Goal: Task Accomplishment & Management: Manage account settings

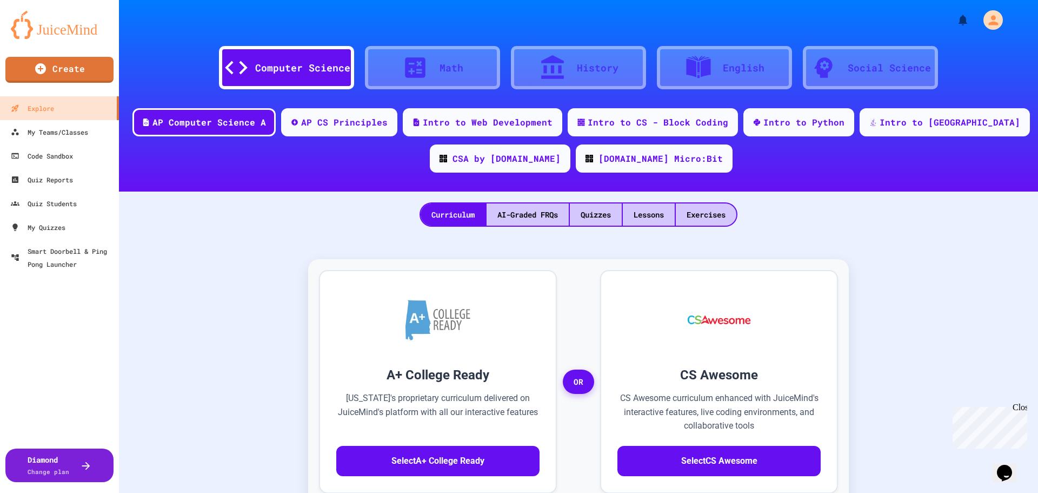
scroll to position [117, 0]
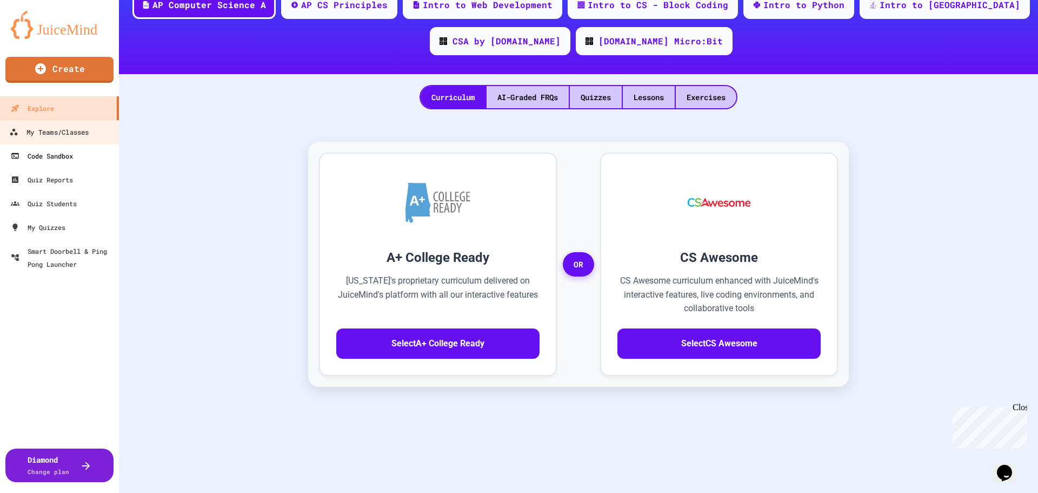
drag, startPoint x: 11, startPoint y: 134, endPoint x: 81, endPoint y: 145, distance: 71.2
click at [11, 134] on icon at bounding box center [14, 132] width 8 height 6
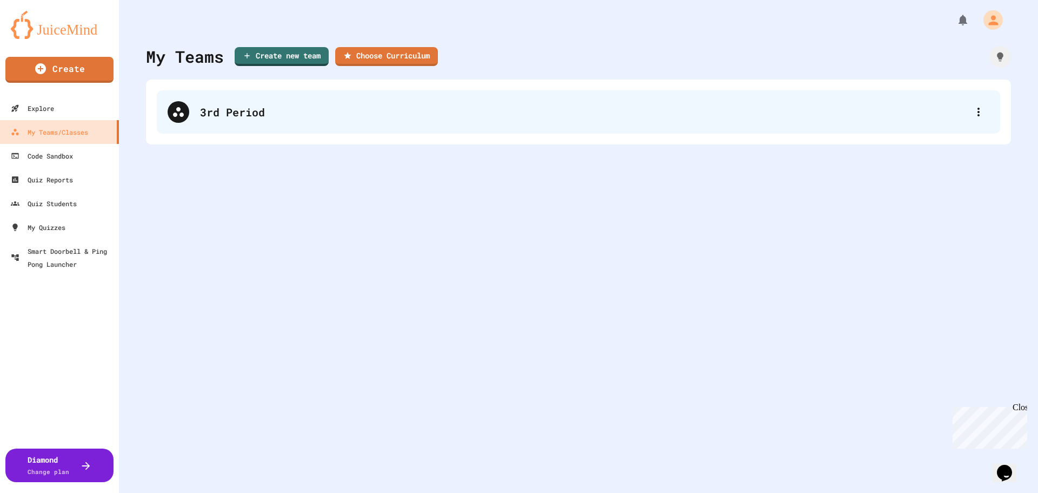
click at [227, 125] on div "3rd Period" at bounding box center [579, 111] width 844 height 43
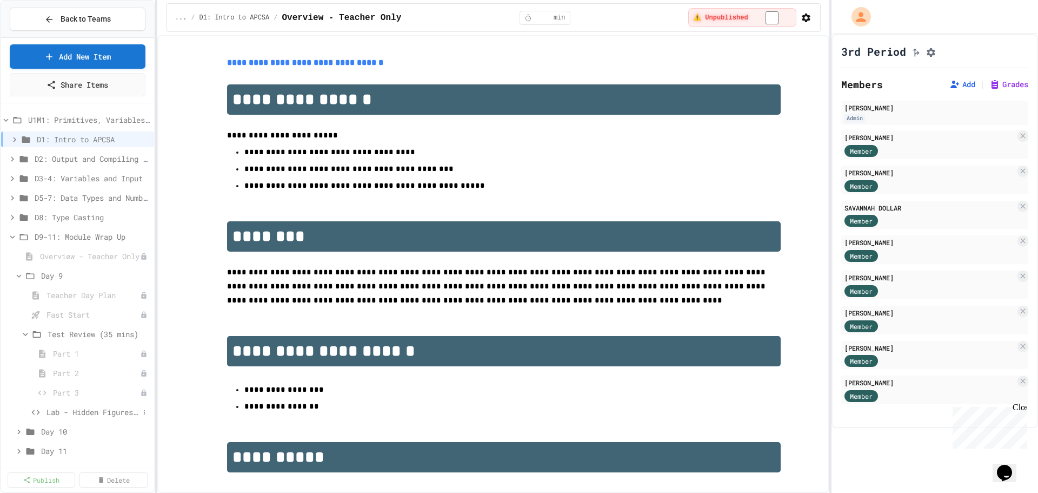
click at [95, 412] on span "Lab - Hidden Figures: Launch Weight Calculator" at bounding box center [93, 411] width 92 height 11
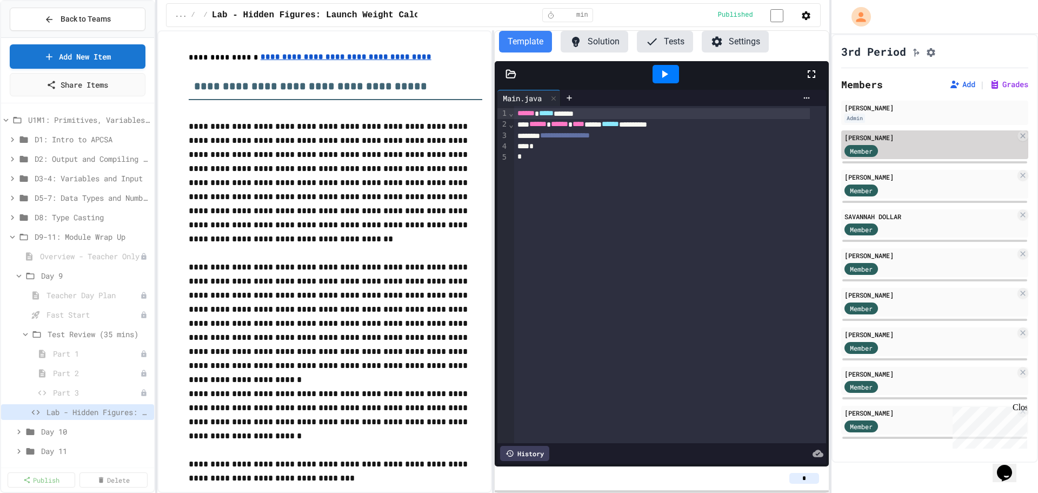
click at [932, 152] on div "Member" at bounding box center [930, 150] width 171 height 14
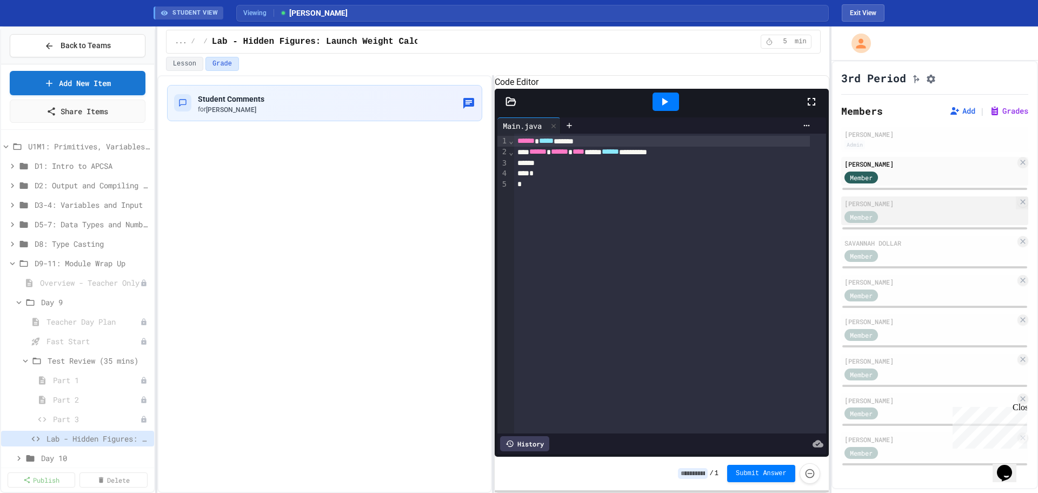
click at [935, 217] on div "Member" at bounding box center [930, 216] width 171 height 14
click at [935, 258] on div "Member" at bounding box center [930, 256] width 171 height 14
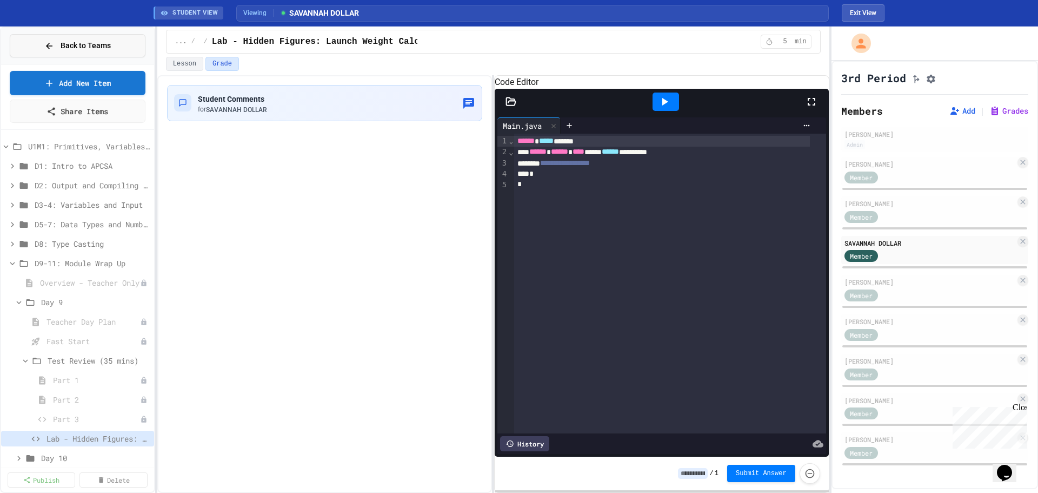
click at [66, 44] on span "Back to Teams" at bounding box center [86, 45] width 50 height 11
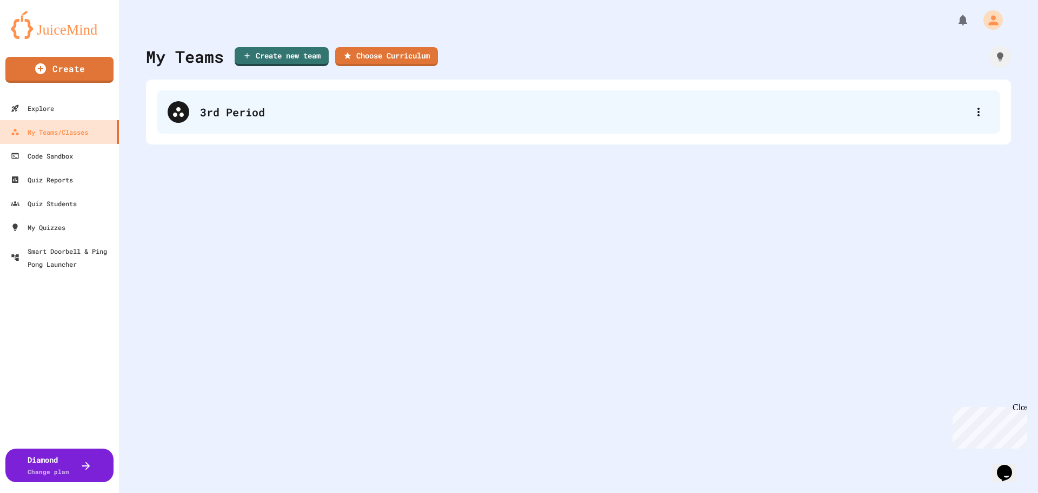
click at [433, 100] on div "3rd Period" at bounding box center [579, 111] width 844 height 43
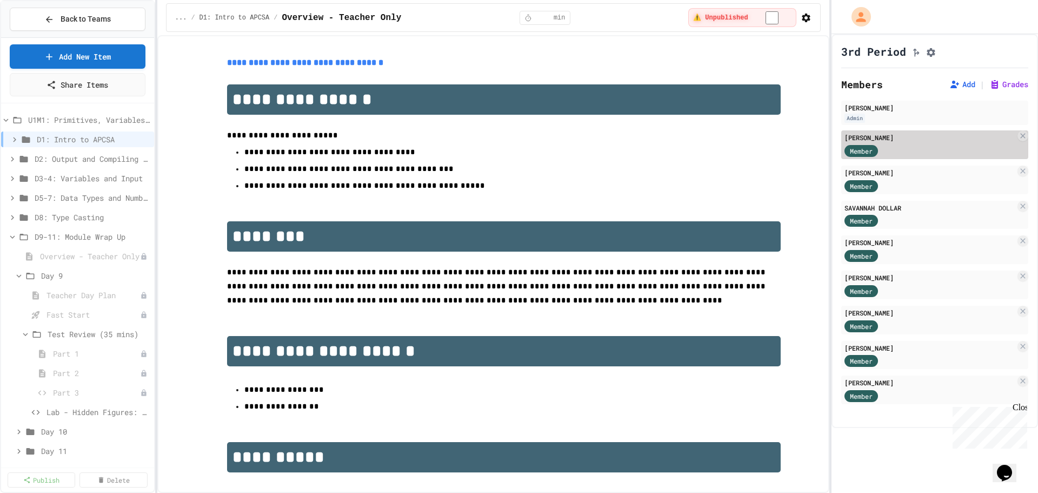
click at [919, 153] on div "Member" at bounding box center [930, 150] width 171 height 14
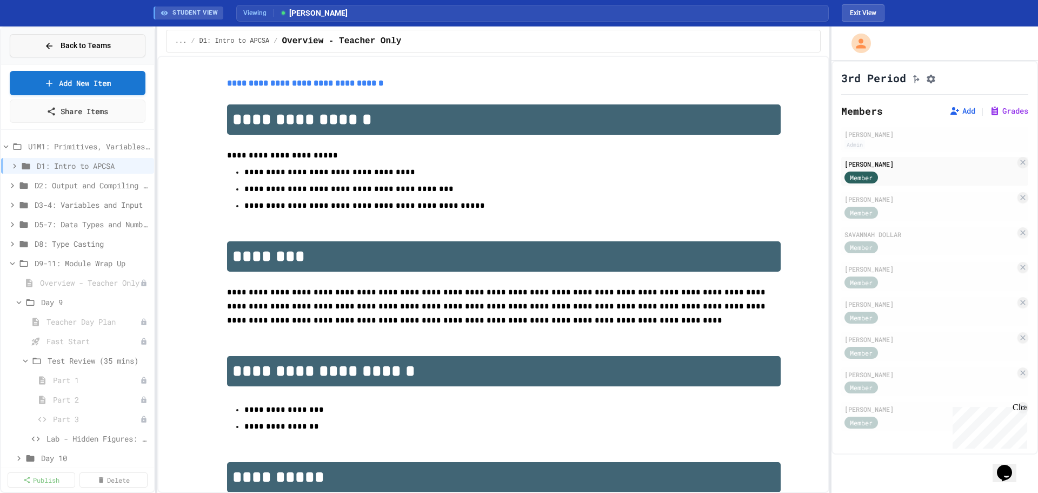
click at [76, 45] on span "Back to Teams" at bounding box center [86, 45] width 50 height 11
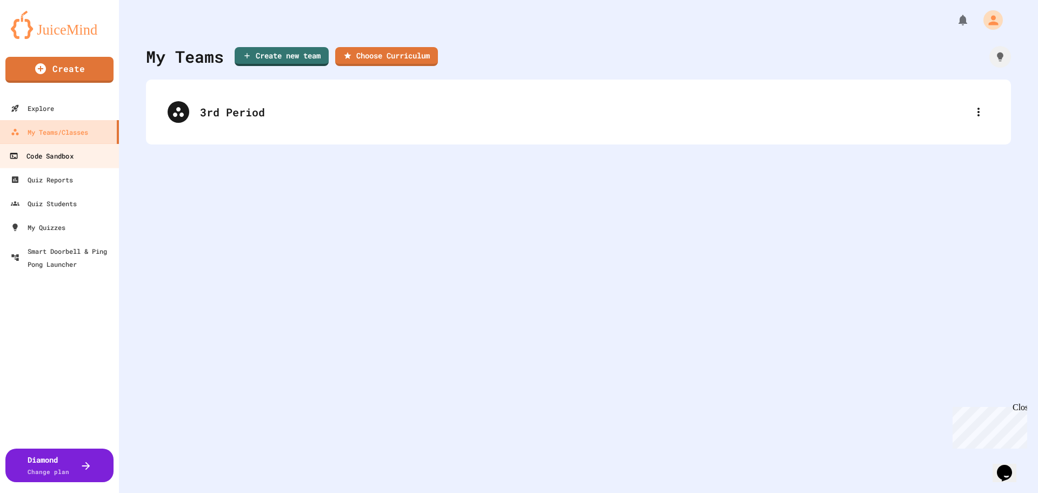
click at [52, 156] on div "Code Sandbox" at bounding box center [41, 156] width 64 height 14
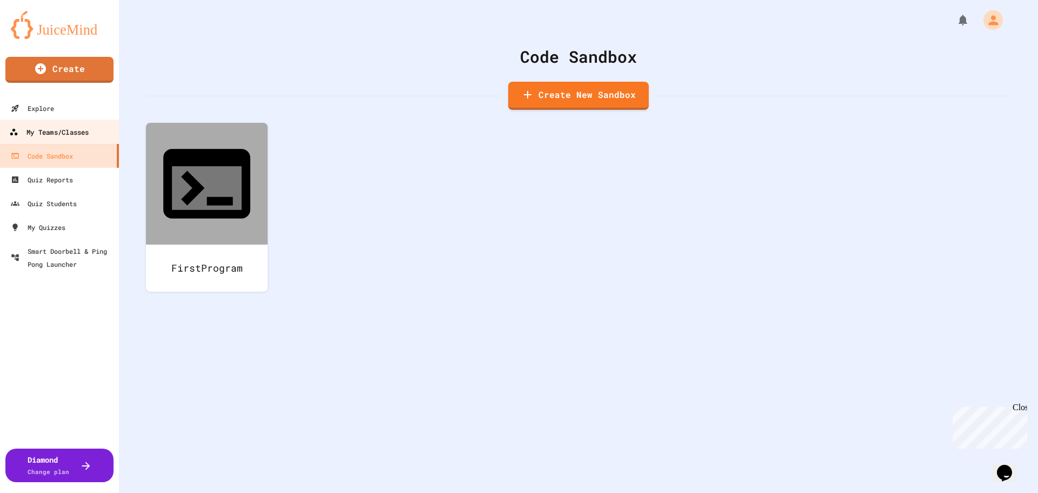
click at [92, 130] on link "My Teams/Classes" at bounding box center [59, 132] width 123 height 24
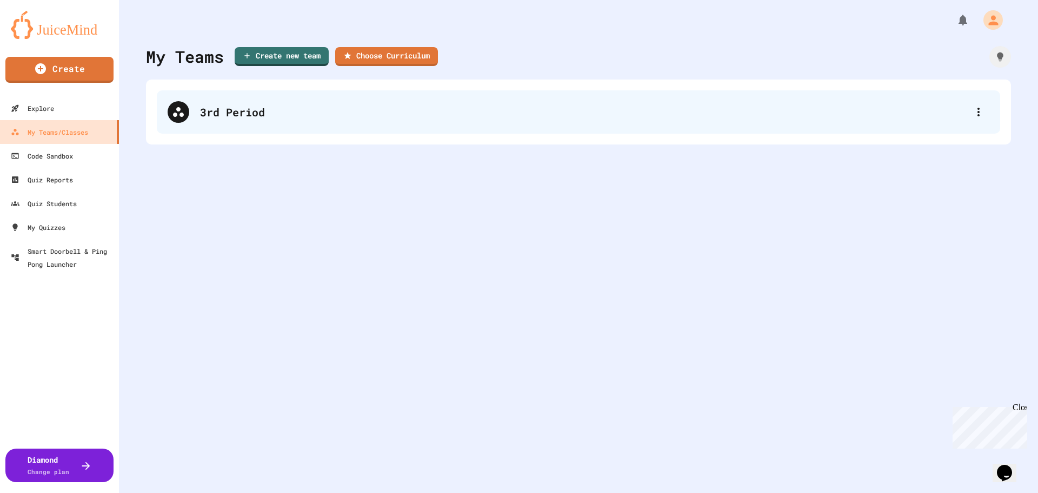
click at [382, 115] on div "3rd Period" at bounding box center [584, 112] width 768 height 16
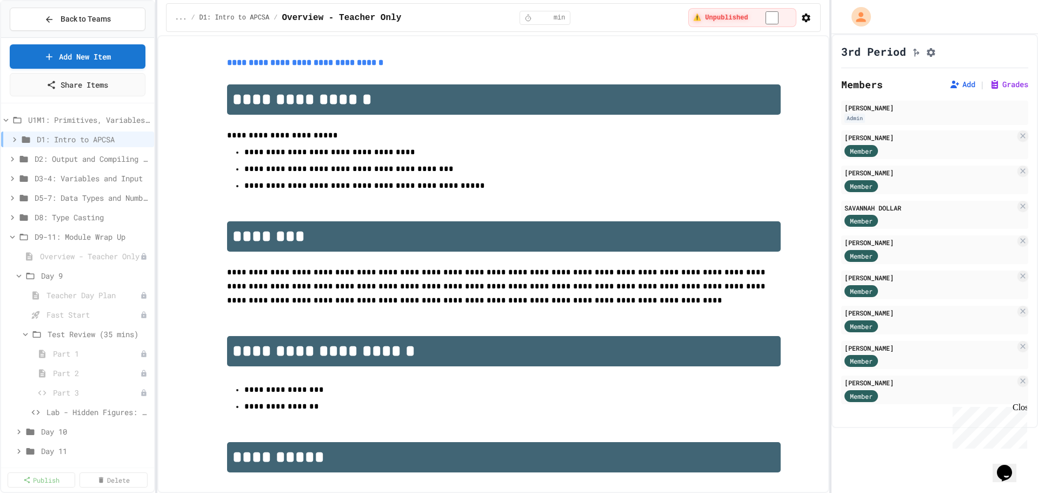
scroll to position [117, 0]
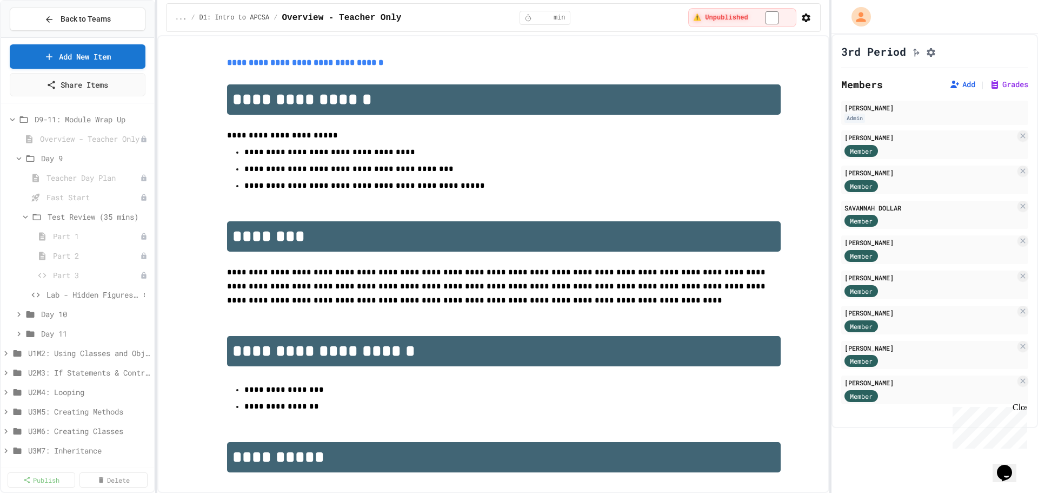
click at [65, 288] on div "Lab - Hidden Figures: Launch Weight Calculator" at bounding box center [77, 295] width 153 height 16
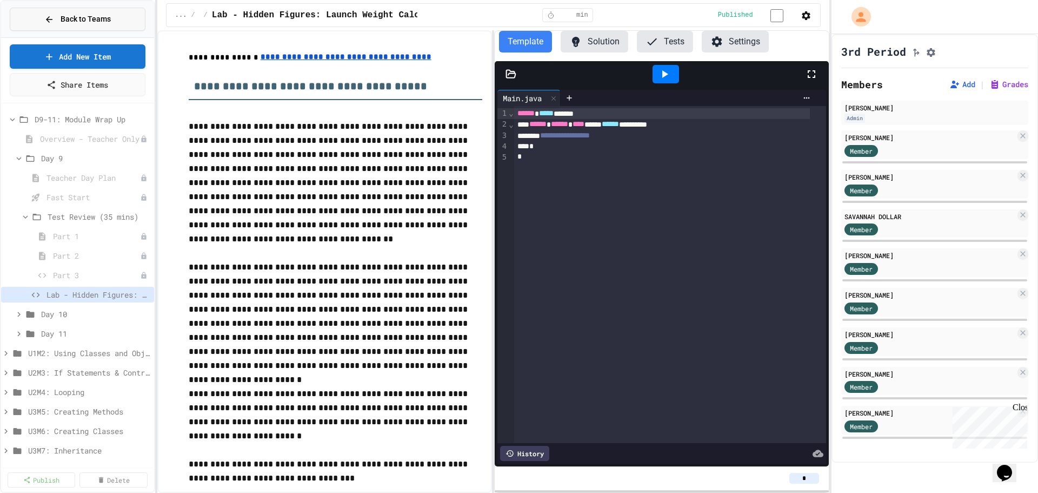
click at [114, 17] on button "Back to Teams" at bounding box center [78, 19] width 136 height 23
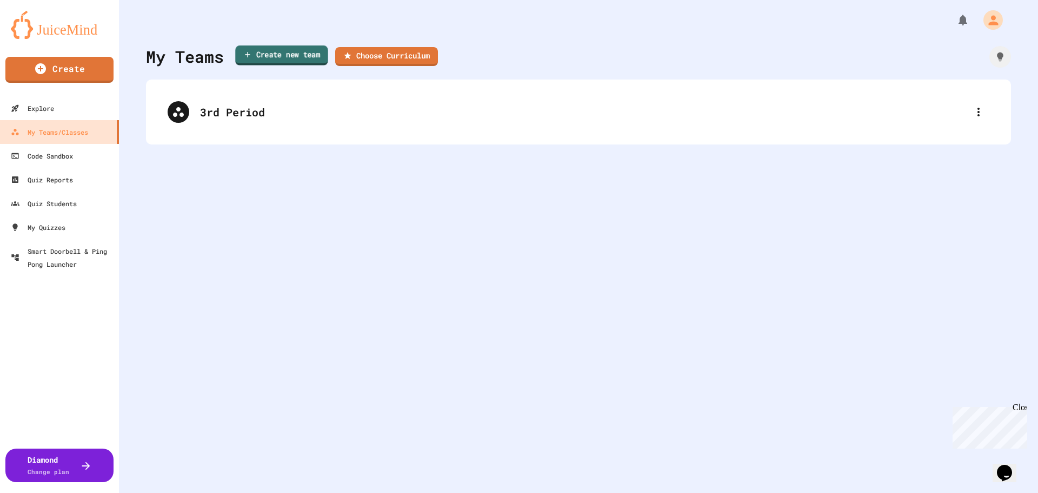
click at [292, 52] on link "Create new team" at bounding box center [281, 55] width 92 height 20
click at [386, 51] on link "Choose Curriculum" at bounding box center [386, 55] width 101 height 20
click at [270, 56] on link "Create new team" at bounding box center [281, 56] width 95 height 20
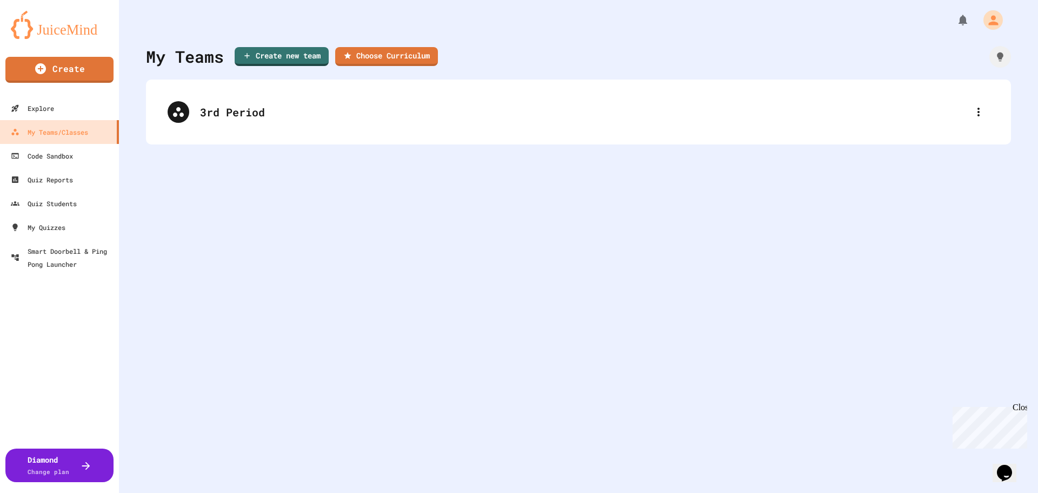
click at [56, 15] on img at bounding box center [59, 25] width 97 height 28
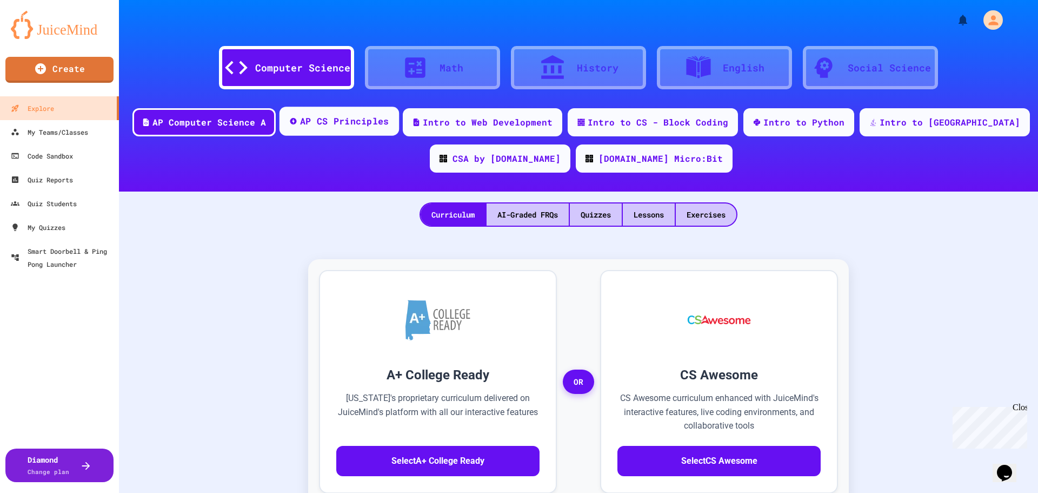
click at [374, 112] on div "AP CS Principles" at bounding box center [340, 121] width 120 height 29
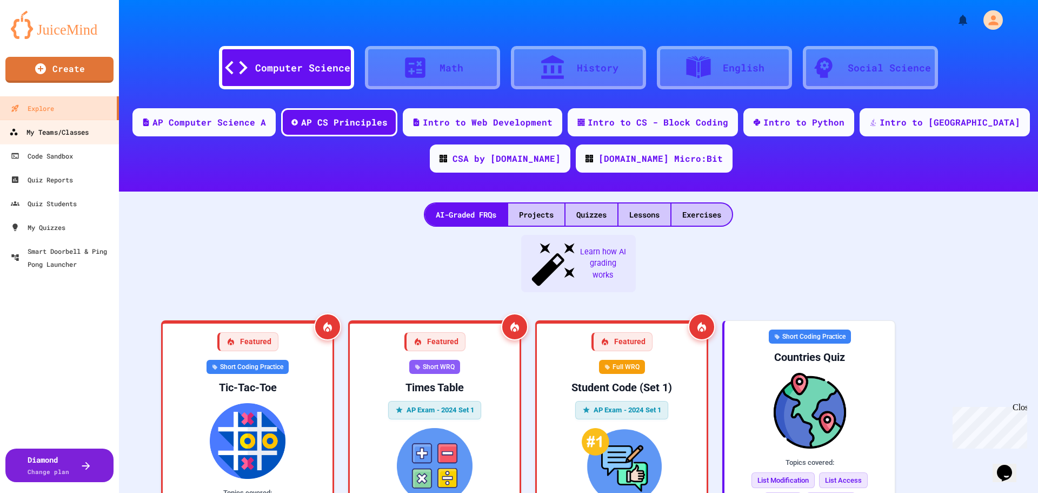
click at [66, 131] on div "My Teams/Classes" at bounding box center [48, 132] width 79 height 14
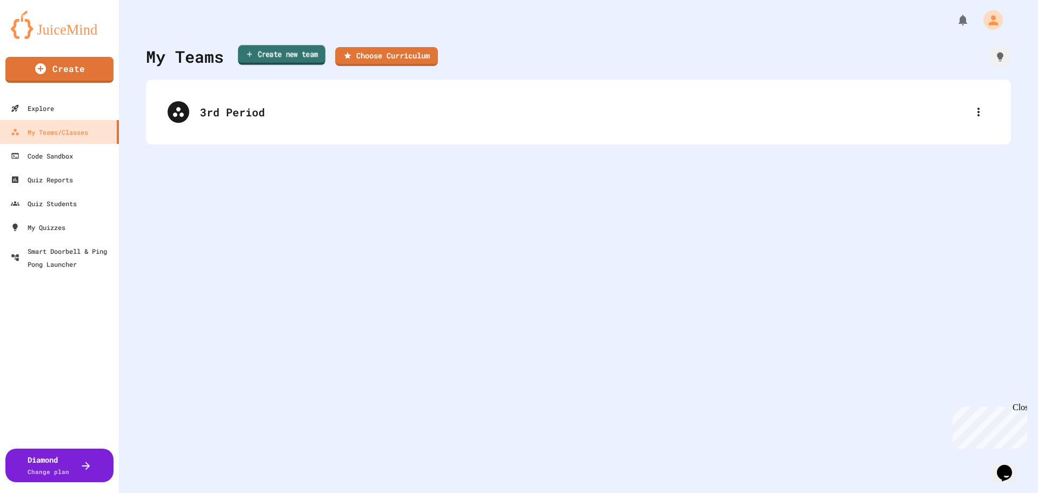
click at [310, 55] on link "Create new team" at bounding box center [282, 55] width 88 height 20
type input "**********"
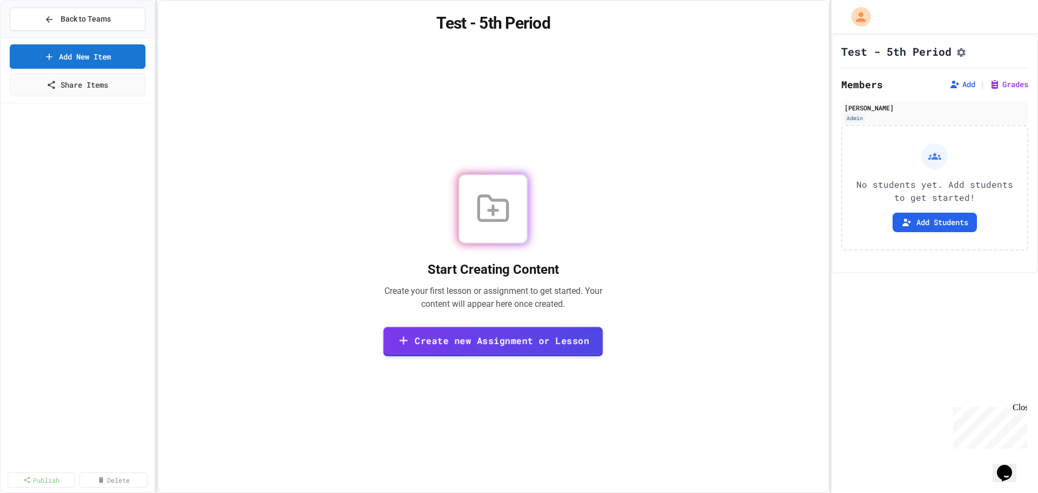
click at [509, 340] on link "Create new Assignment or Lesson" at bounding box center [493, 341] width 220 height 30
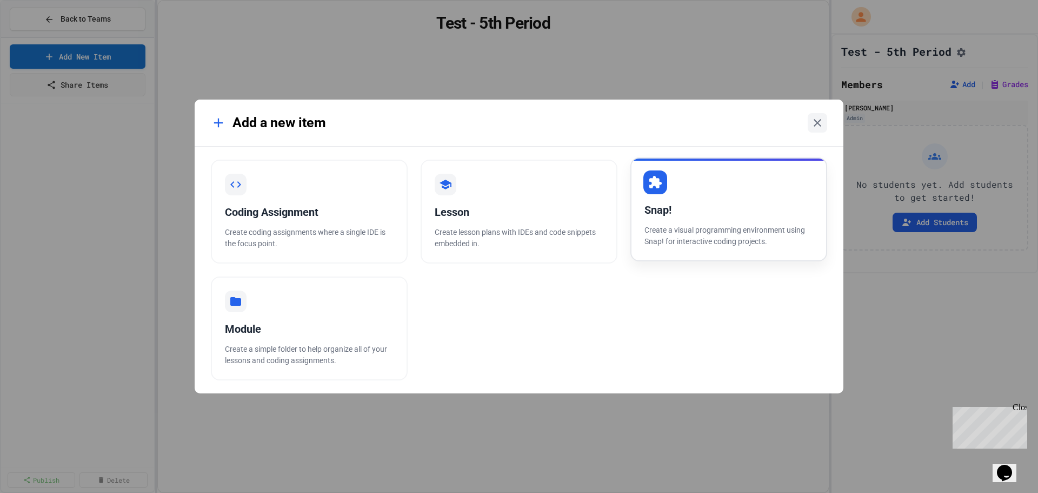
click at [736, 192] on div "Snap! Create a visual programming environment using Snap! for interactive codin…" at bounding box center [729, 209] width 197 height 104
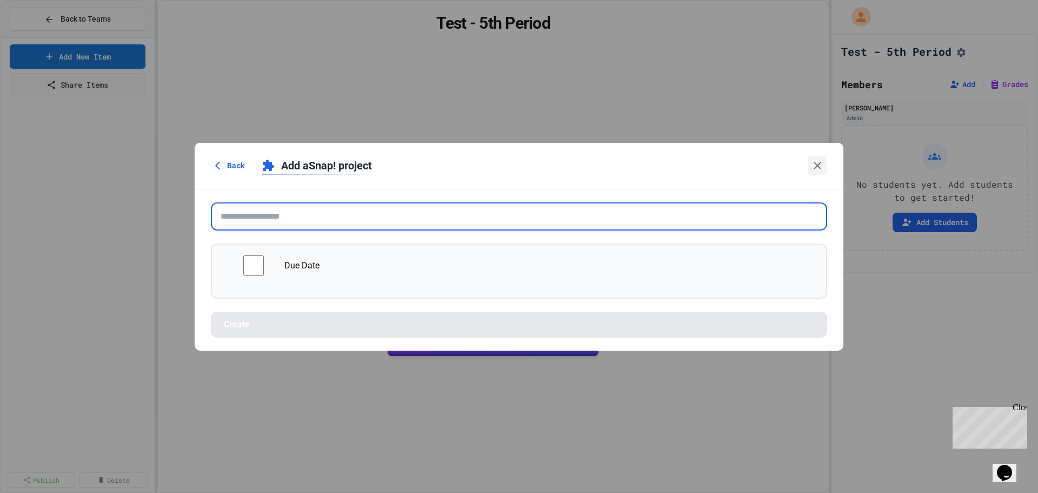
click at [342, 215] on input "text" at bounding box center [519, 216] width 616 height 28
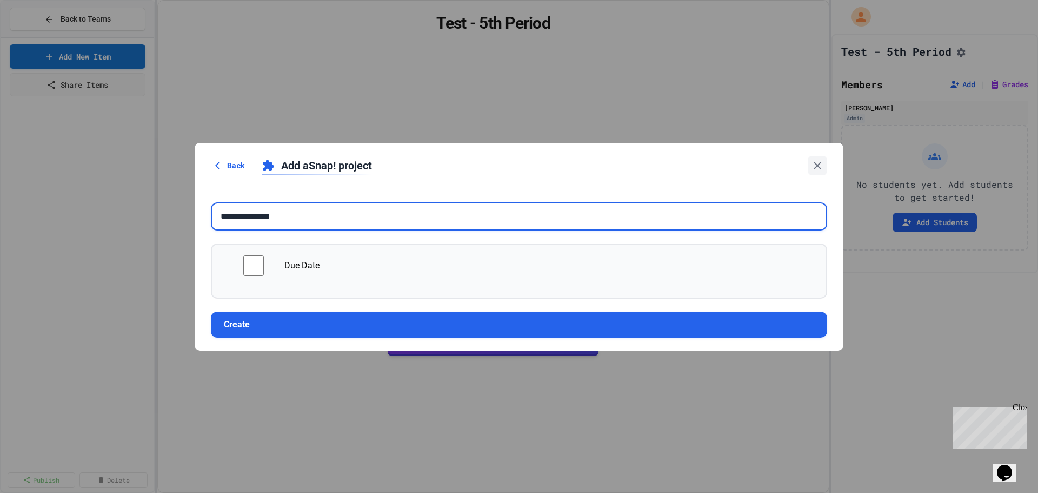
type input "**********"
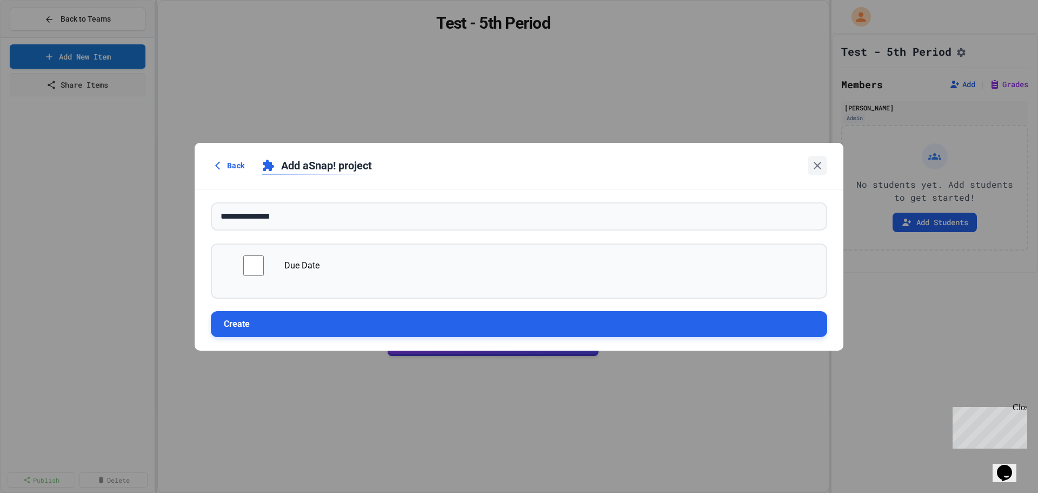
click at [453, 316] on button "Create" at bounding box center [519, 324] width 616 height 26
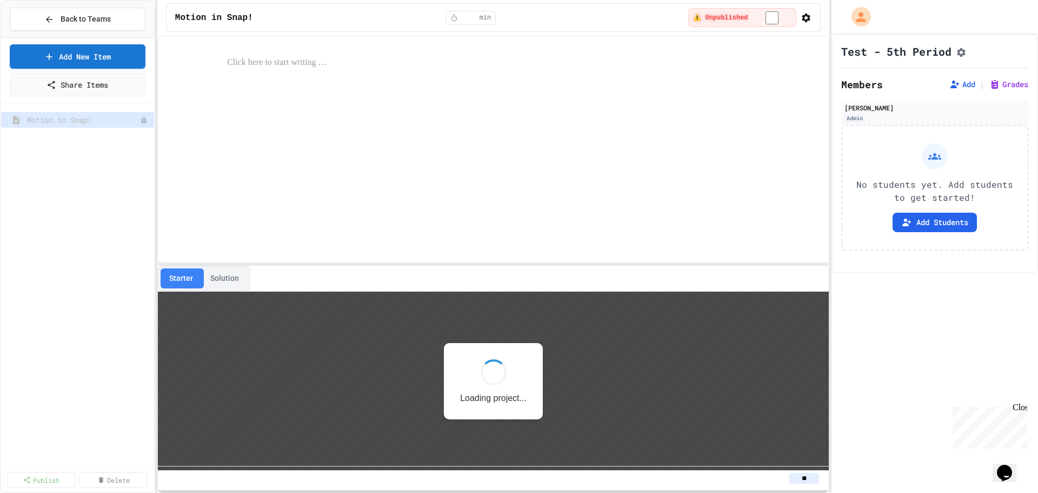
scroll to position [1, 0]
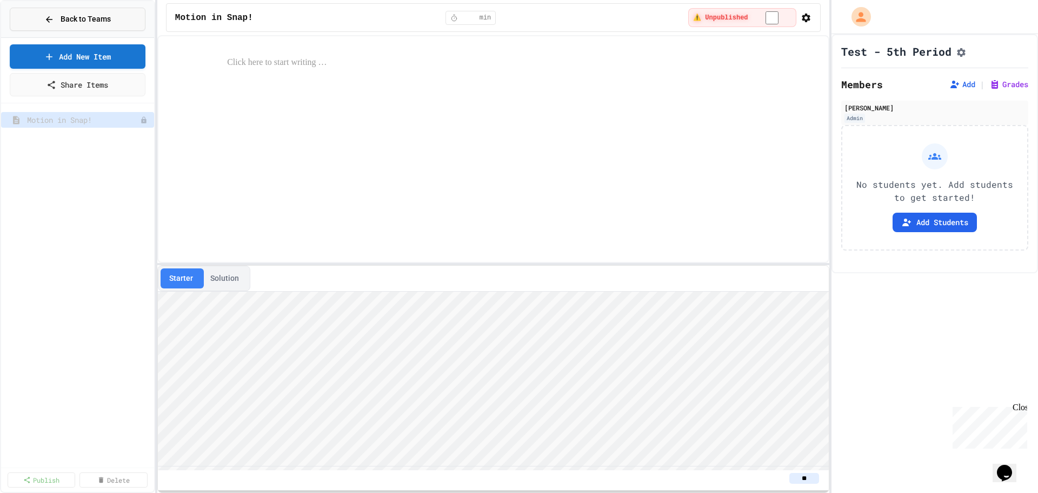
click at [73, 18] on span "Back to Teams" at bounding box center [86, 19] width 50 height 11
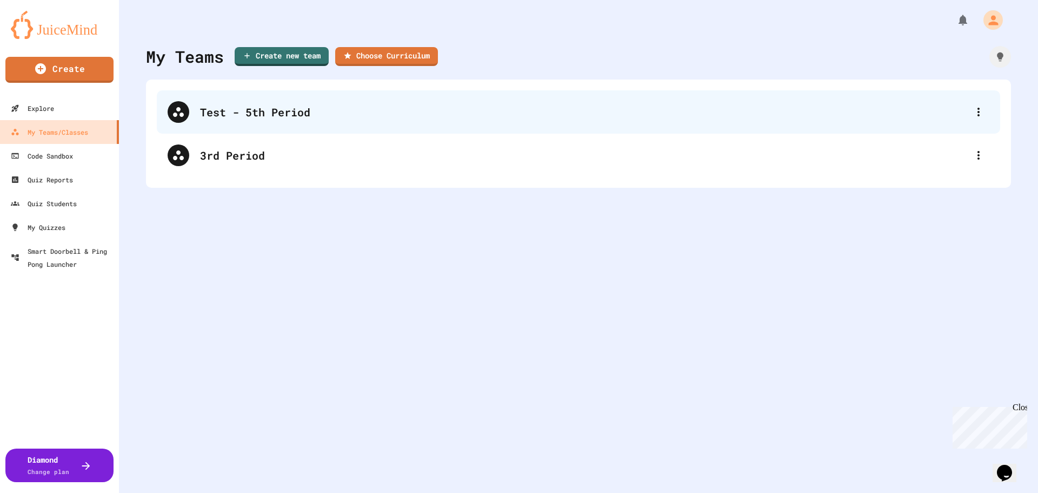
click at [429, 117] on div "Test - 5th Period" at bounding box center [584, 112] width 768 height 16
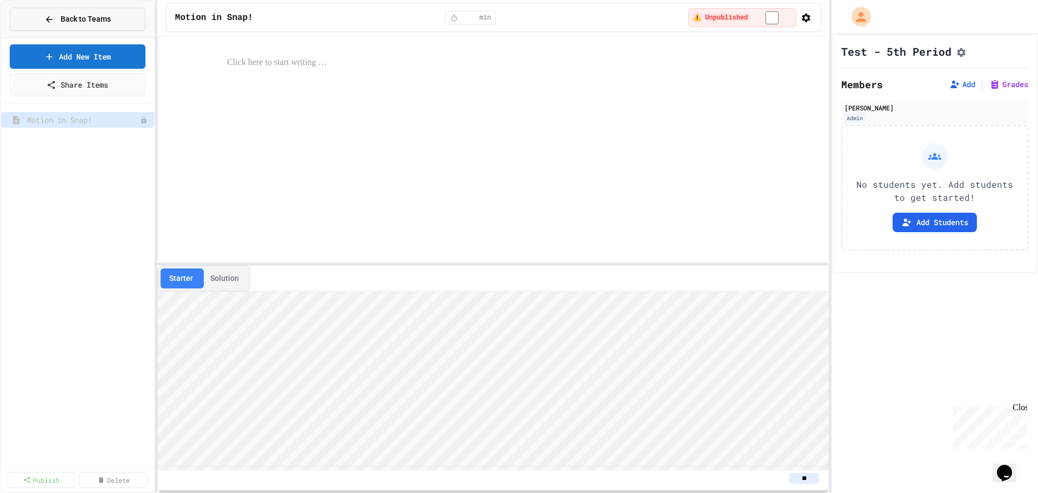
click at [54, 15] on icon at bounding box center [49, 20] width 10 height 10
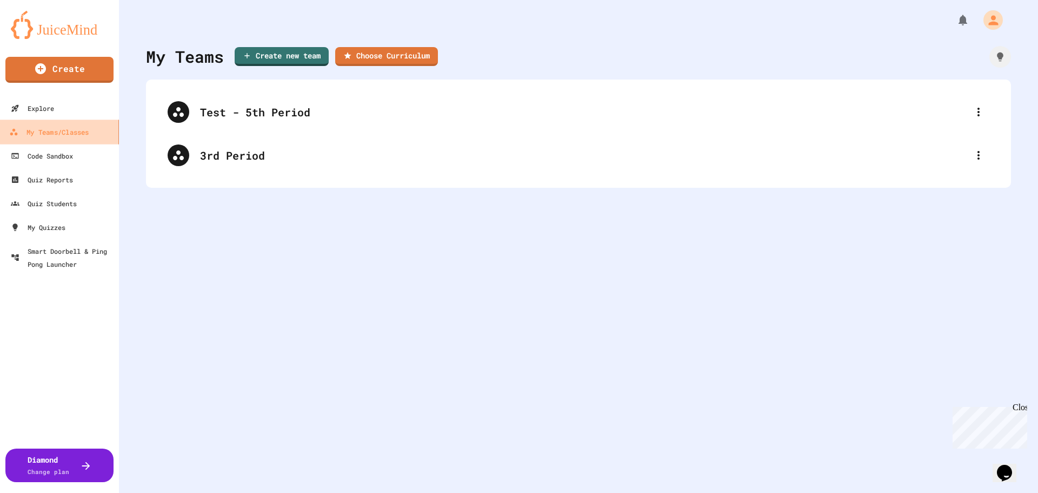
click at [75, 137] on div "My Teams/Classes" at bounding box center [48, 132] width 79 height 14
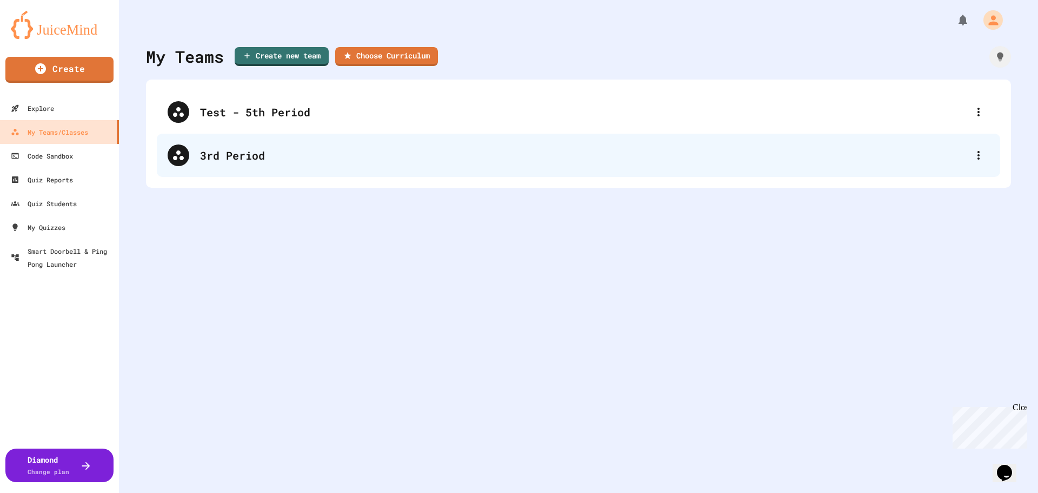
click at [306, 155] on div "3rd Period" at bounding box center [584, 155] width 768 height 16
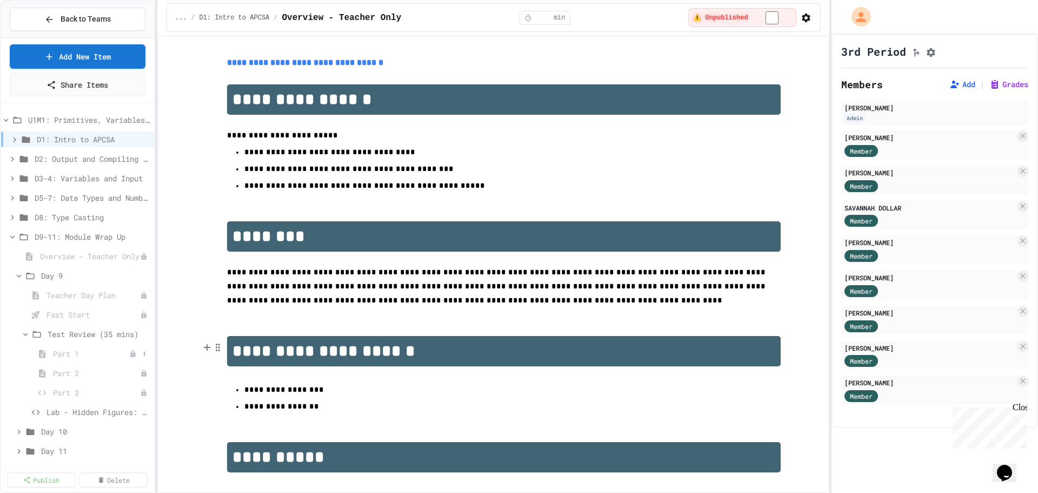
click at [83, 350] on span "Part 1" at bounding box center [91, 353] width 76 height 11
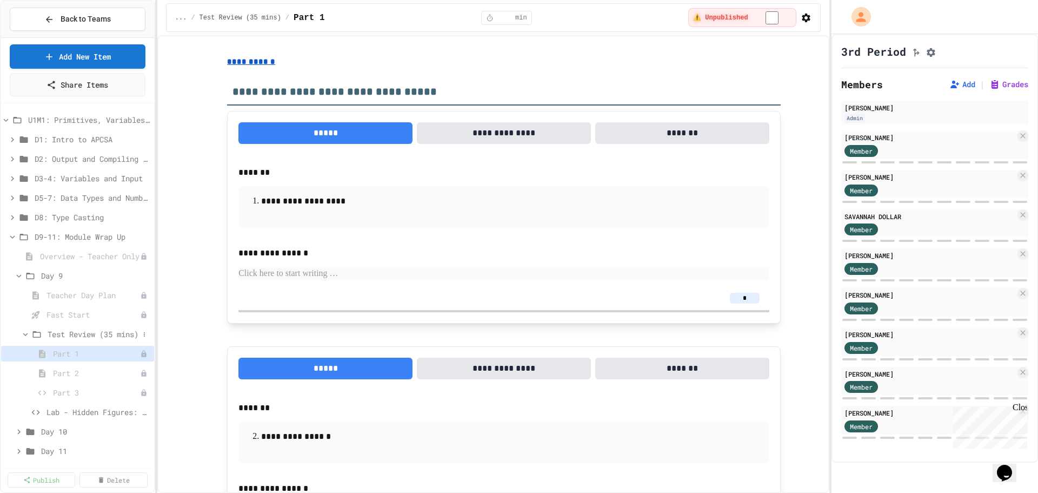
click at [79, 330] on span "Test Review (35 mins)" at bounding box center [93, 333] width 91 height 11
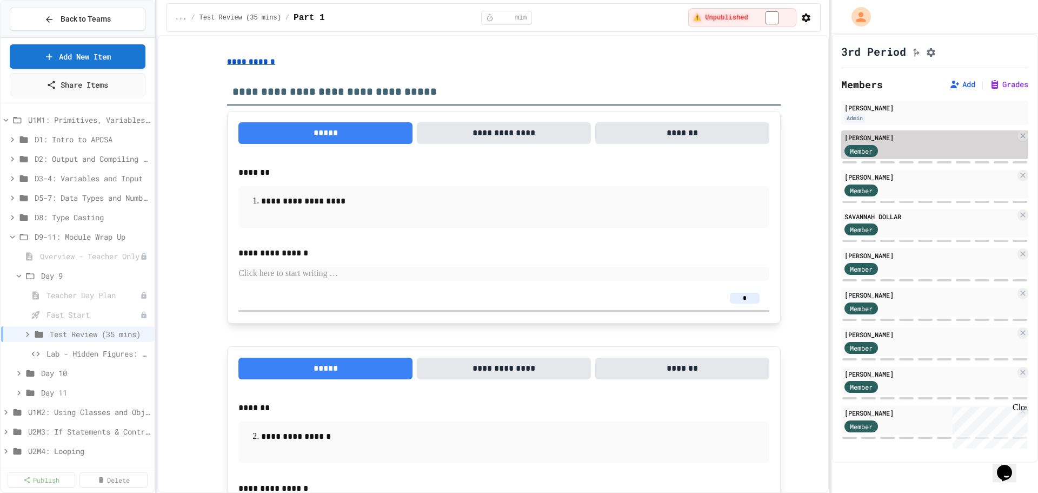
click at [876, 156] on div "Member" at bounding box center [862, 151] width 34 height 12
click at [29, 334] on icon at bounding box center [28, 334] width 10 height 10
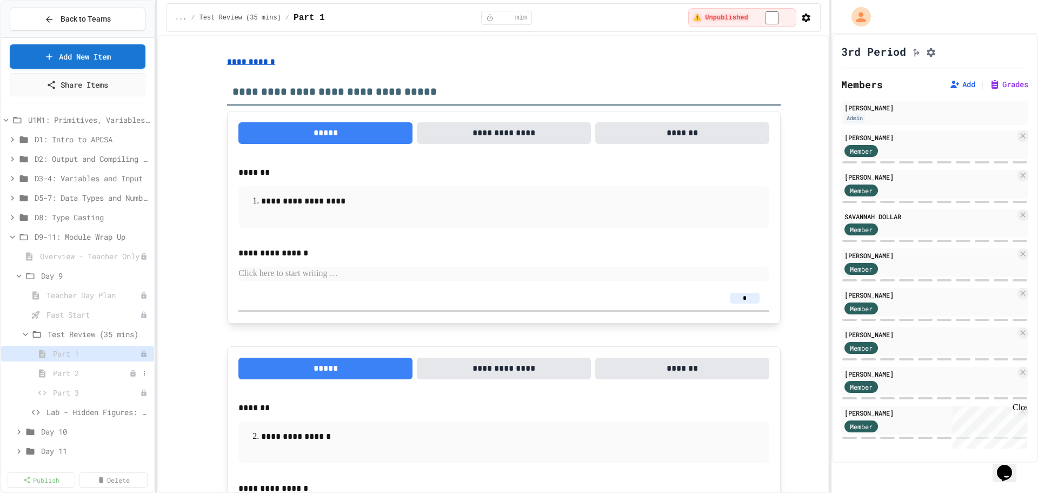
click at [62, 371] on span "Part 2" at bounding box center [91, 372] width 76 height 11
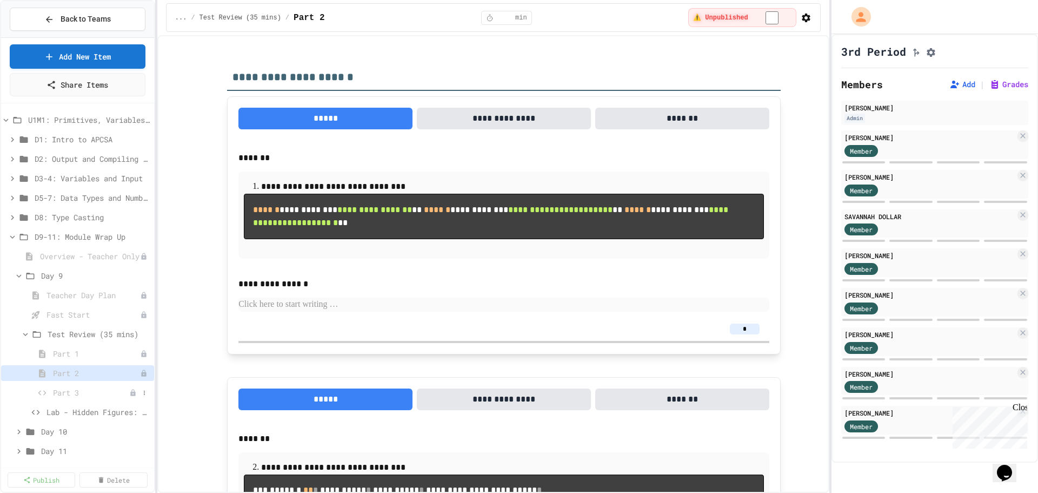
click at [68, 390] on span "Part 3" at bounding box center [91, 392] width 76 height 11
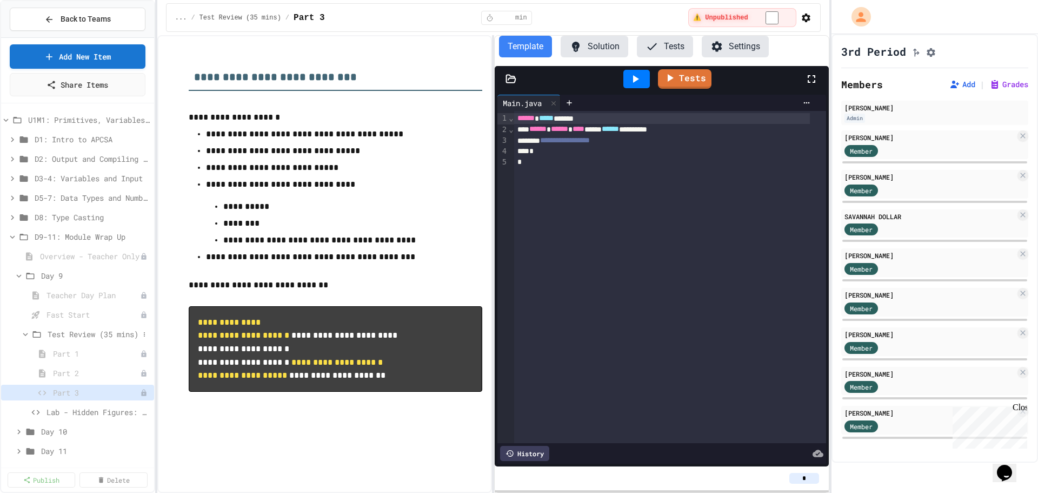
click at [80, 331] on span "Test Review (35 mins)" at bounding box center [93, 333] width 91 height 11
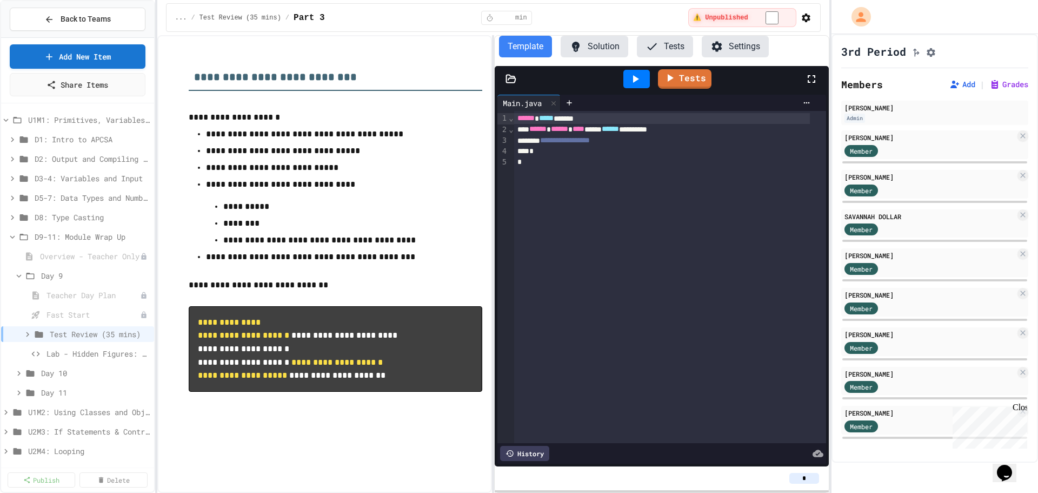
click at [80, 331] on span "Test Review (35 mins)" at bounding box center [100, 333] width 100 height 11
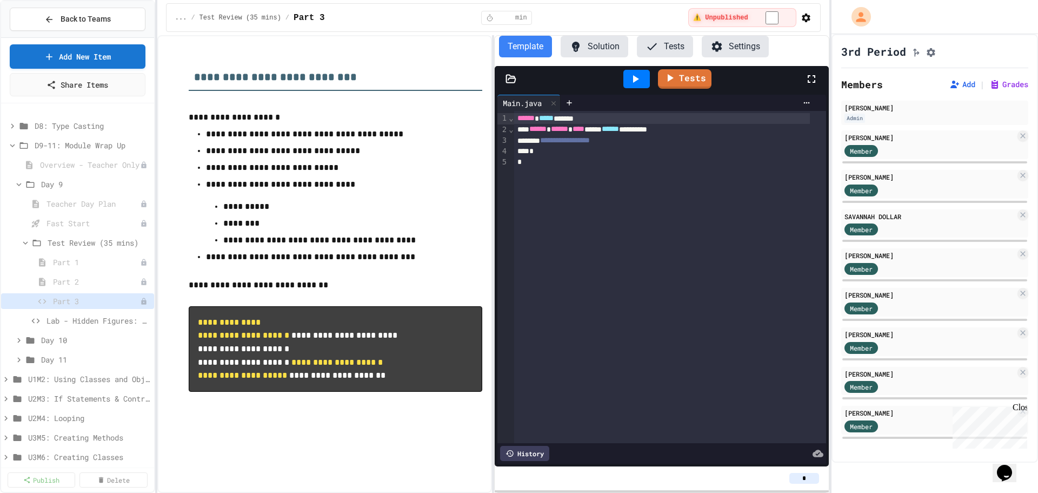
scroll to position [117, 0]
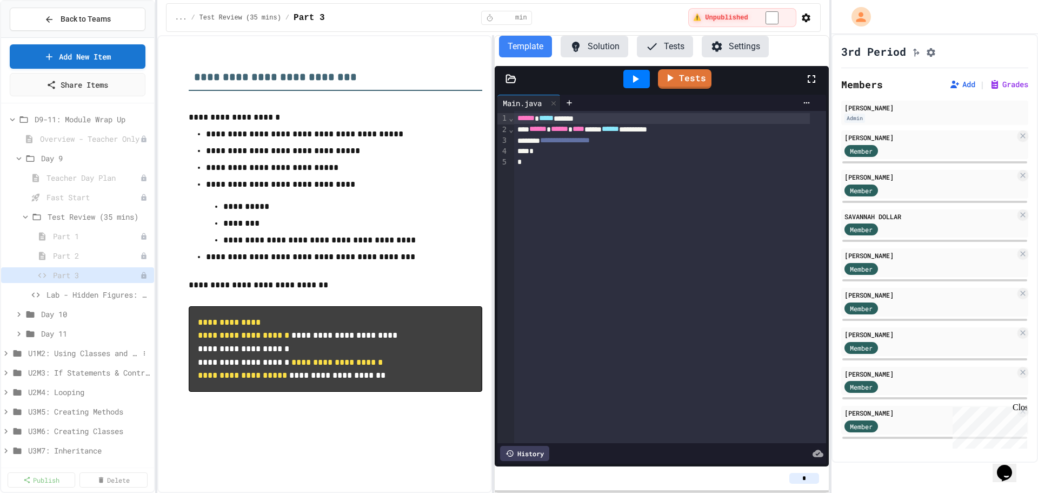
click at [99, 349] on span "U1M2: Using Classes and Objects" at bounding box center [83, 352] width 111 height 11
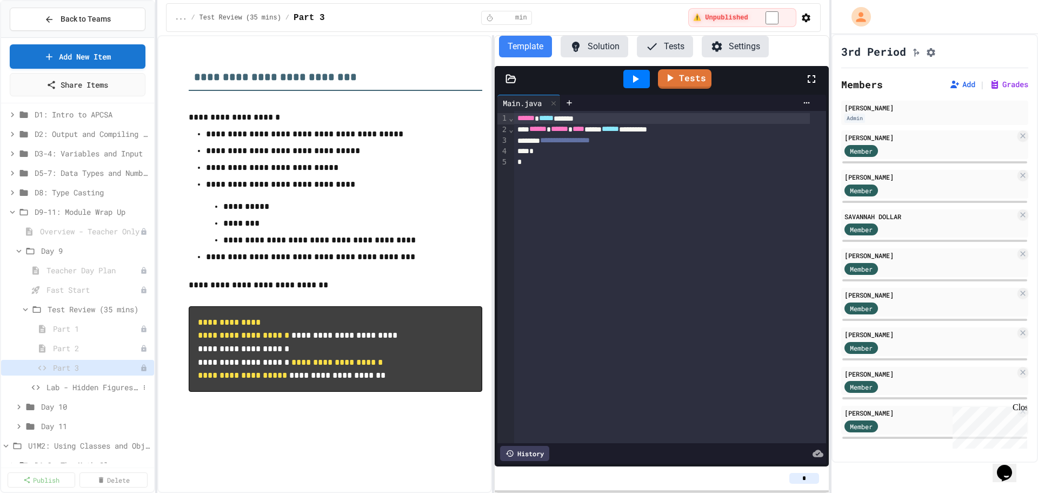
scroll to position [0, 0]
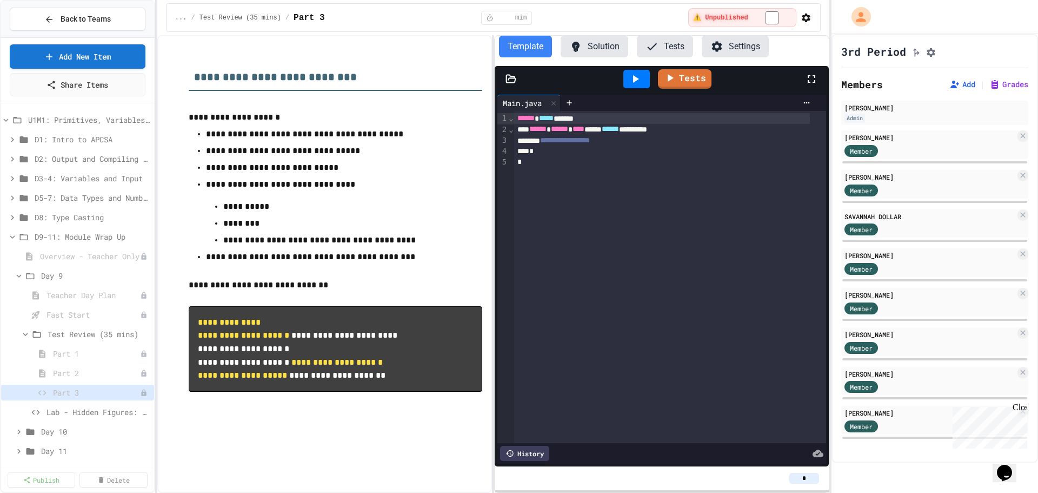
click at [745, 43] on button "Settings" at bounding box center [735, 47] width 67 height 22
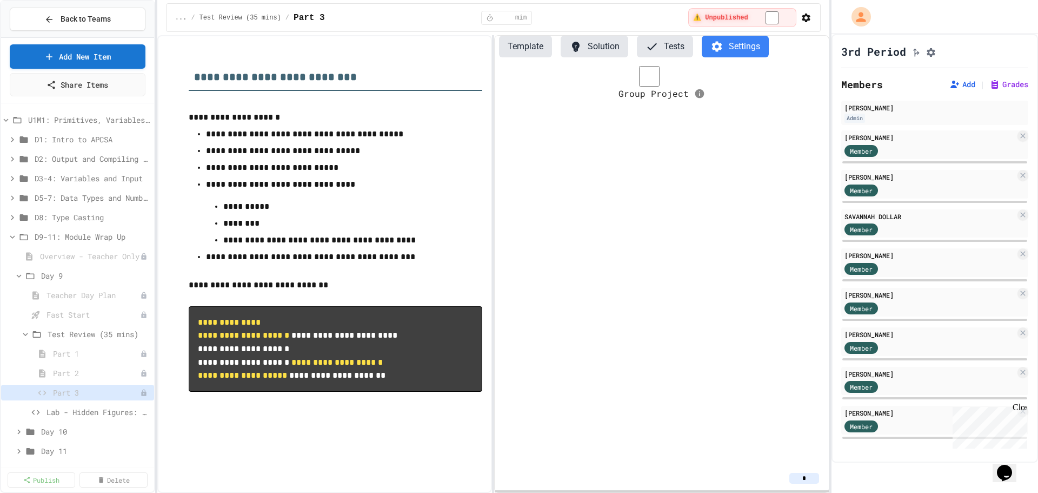
click at [745, 43] on button "Settings" at bounding box center [735, 47] width 67 height 22
click at [78, 410] on span "Lab - Hidden Figures: Launch Weight Calculator" at bounding box center [93, 411] width 92 height 11
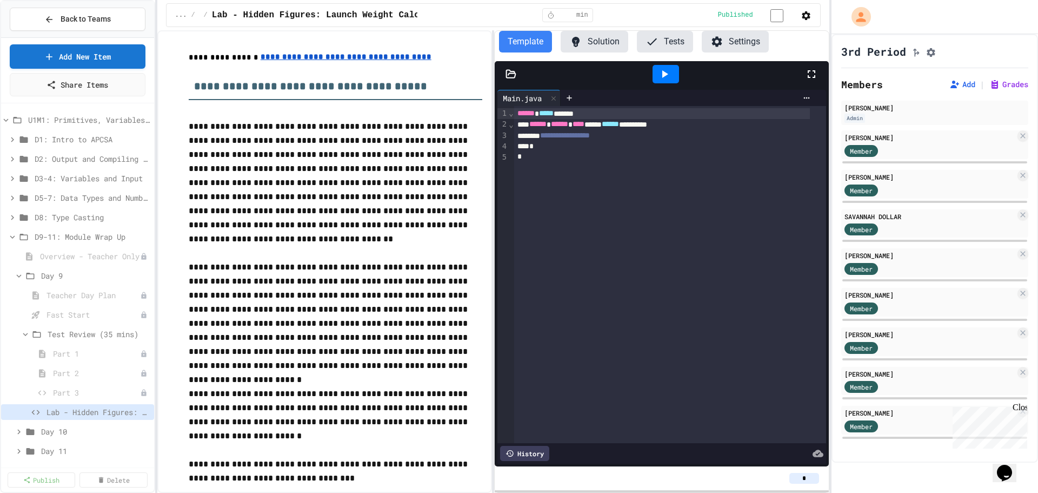
click at [727, 47] on button "Settings" at bounding box center [735, 42] width 67 height 22
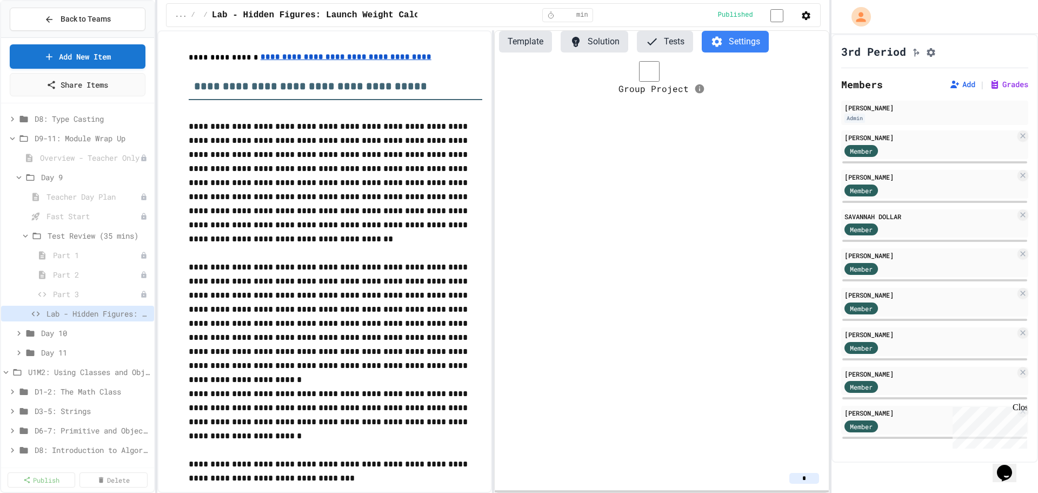
scroll to position [234, 0]
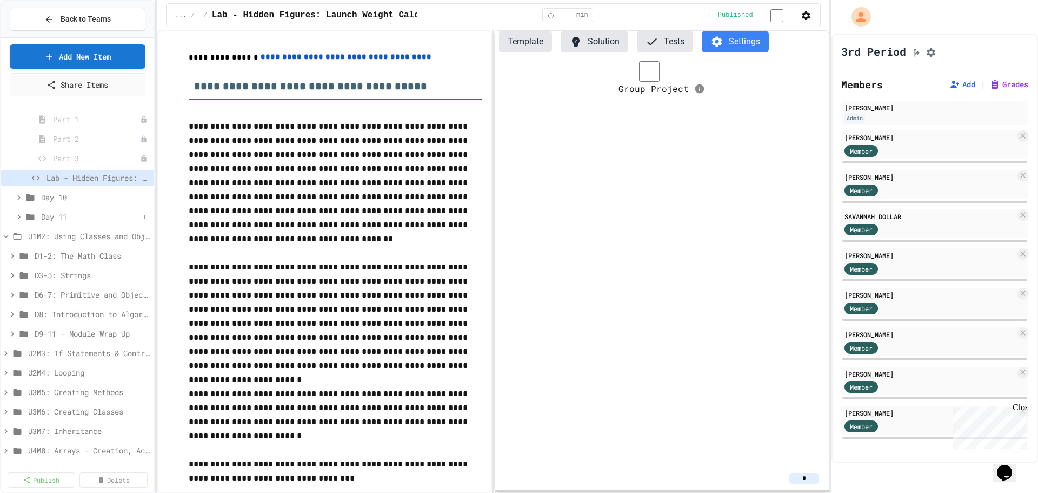
click at [22, 215] on icon at bounding box center [19, 217] width 10 height 10
click at [84, 254] on span "Test" at bounding box center [88, 255] width 83 height 11
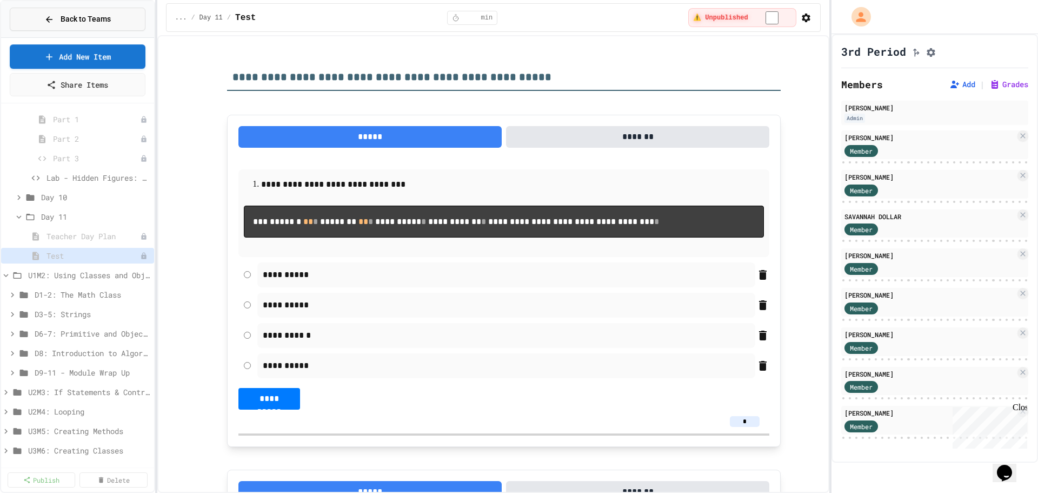
click at [118, 12] on button "Back to Teams" at bounding box center [78, 19] width 136 height 23
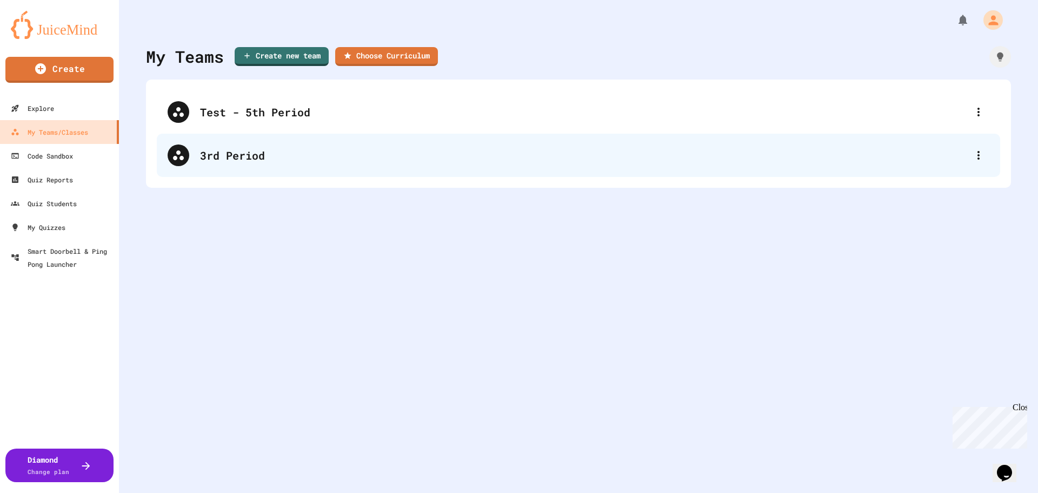
click at [401, 162] on div "3rd Period" at bounding box center [584, 155] width 768 height 16
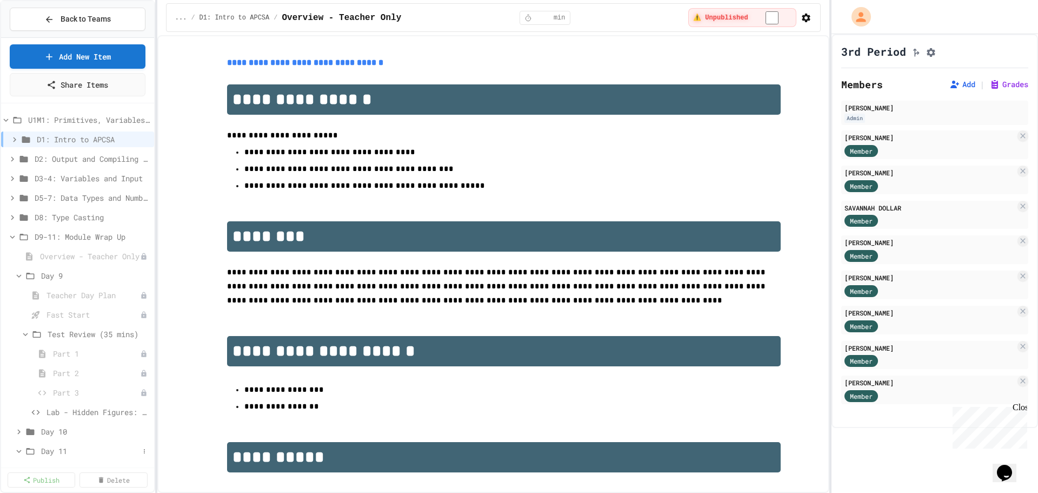
click at [59, 450] on span "Day 11" at bounding box center [90, 450] width 98 height 11
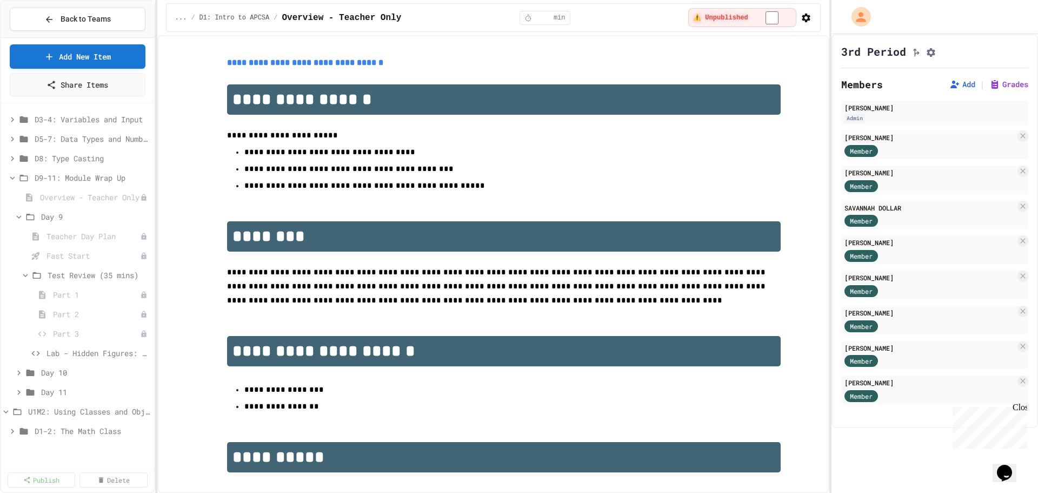
scroll to position [234, 0]
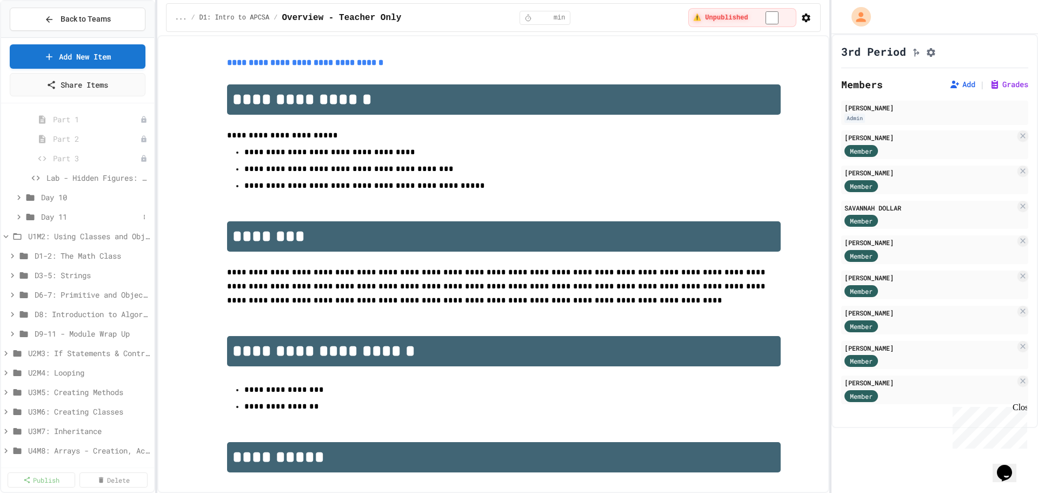
click at [20, 215] on icon at bounding box center [19, 217] width 10 height 10
click at [75, 254] on span "Test" at bounding box center [88, 255] width 83 height 11
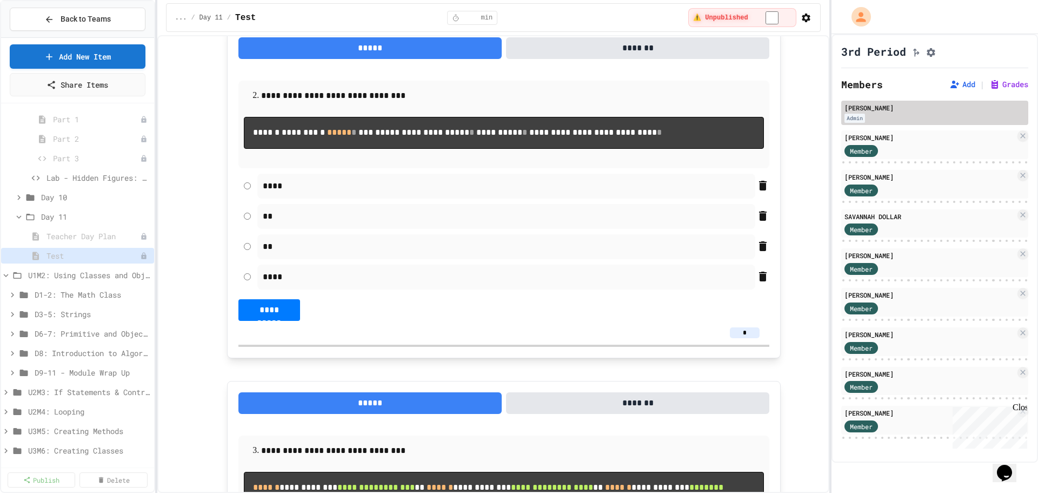
scroll to position [469, 0]
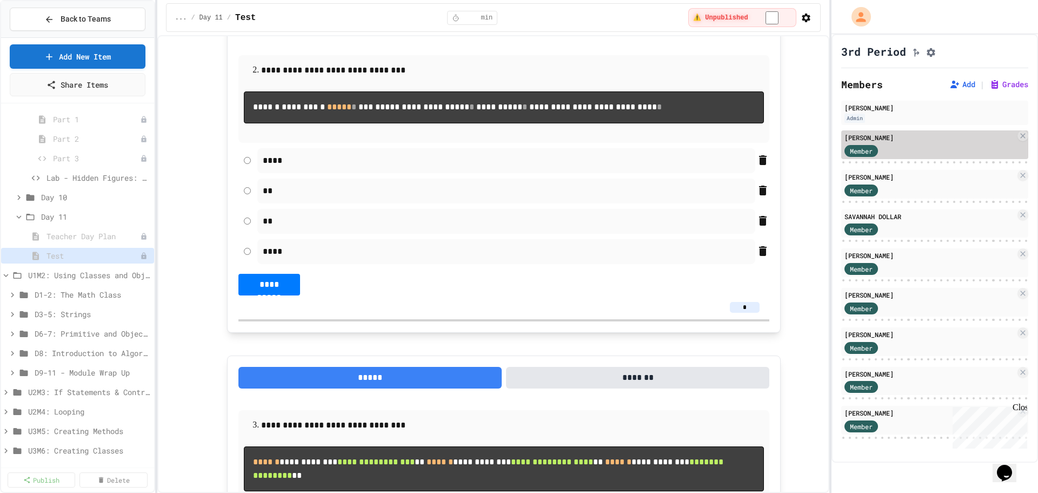
click at [907, 142] on div "[PERSON_NAME]" at bounding box center [930, 137] width 171 height 10
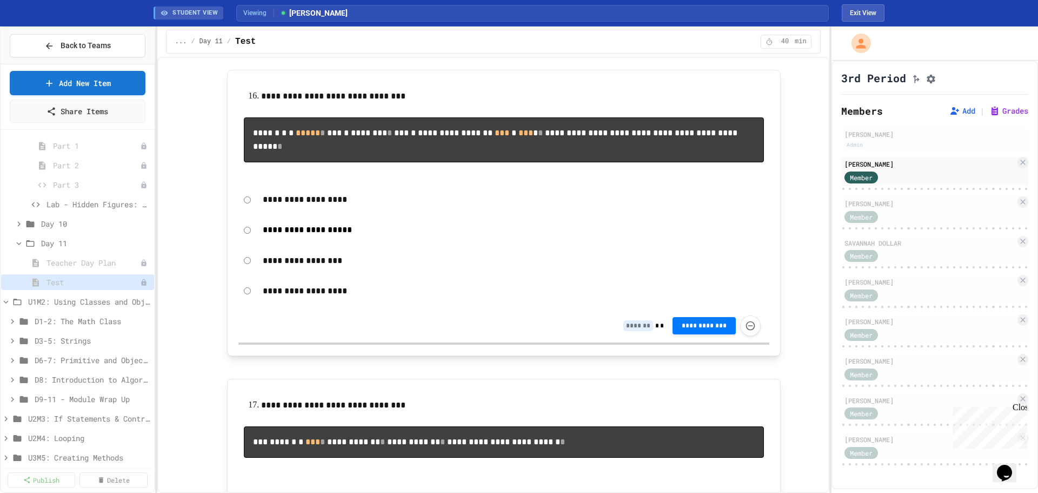
scroll to position [4861, 0]
